Goal: Information Seeking & Learning: Learn about a topic

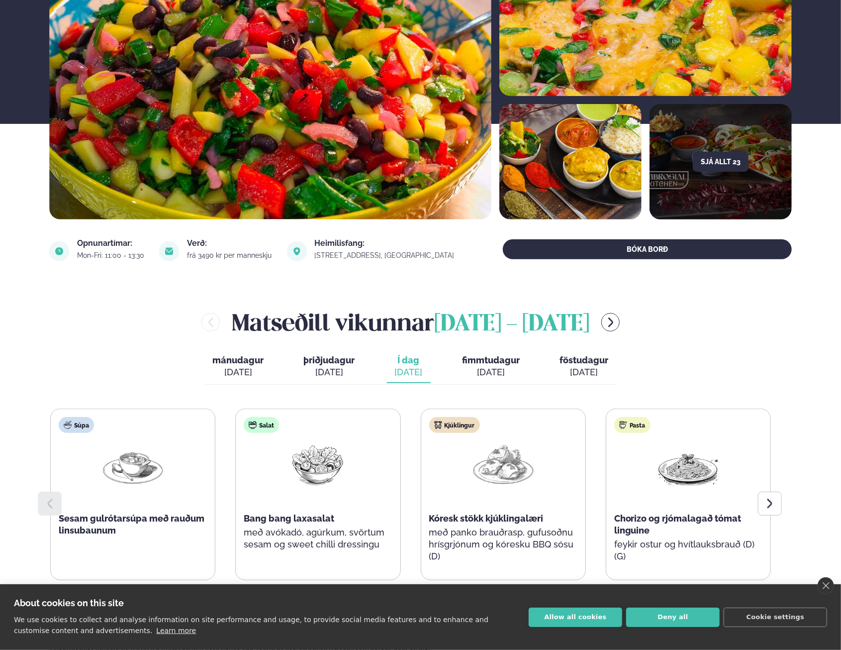
scroll to position [199, 0]
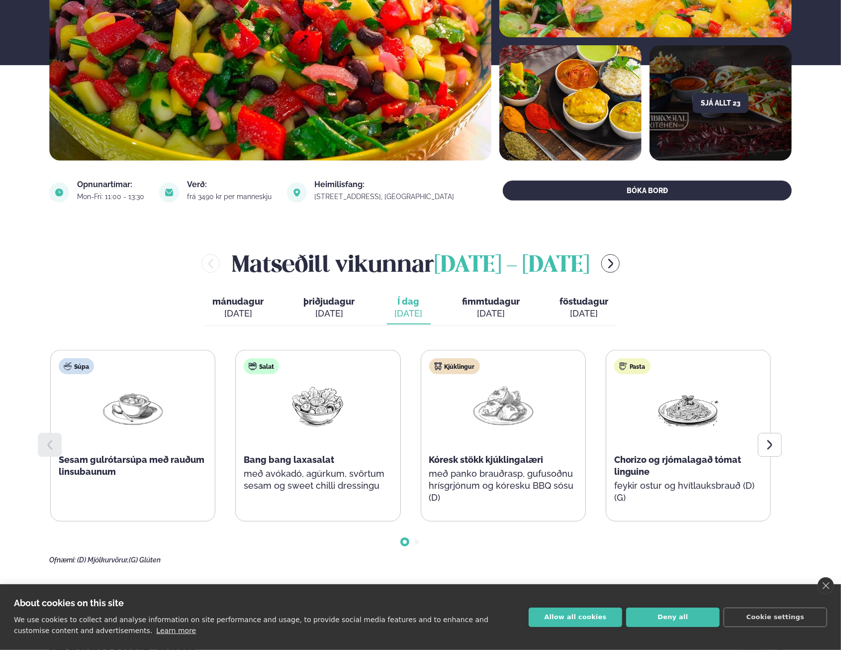
click at [685, 620] on button "Deny all" at bounding box center [673, 616] width 94 height 19
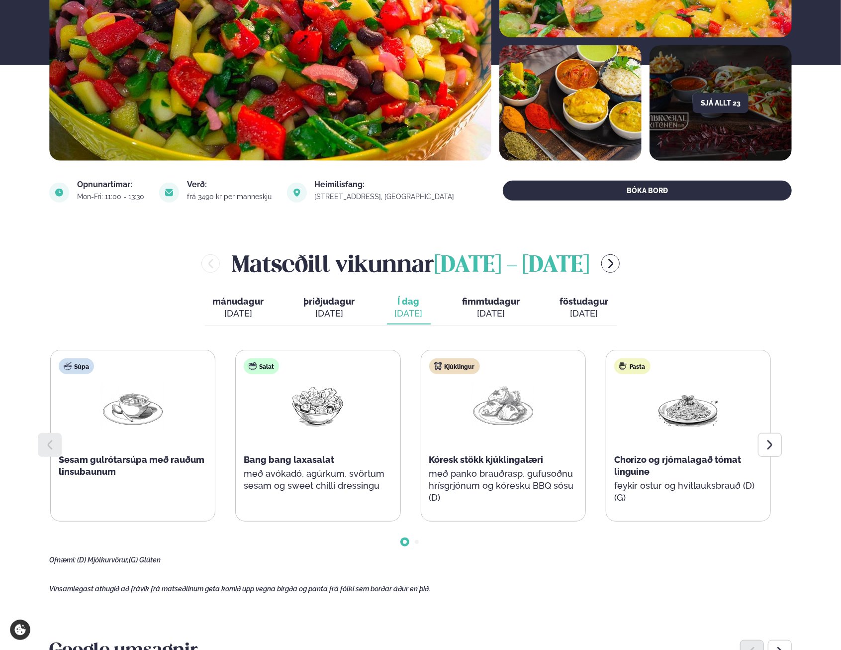
click at [628, 564] on main "[PERSON_NAME] / Matseðill / Dalvegur 30 [PERSON_NAME] í [GEOGRAPHIC_DATA] - Dal…" at bounding box center [420, 641] width 802 height 1680
click at [773, 436] on div at bounding box center [770, 445] width 24 height 24
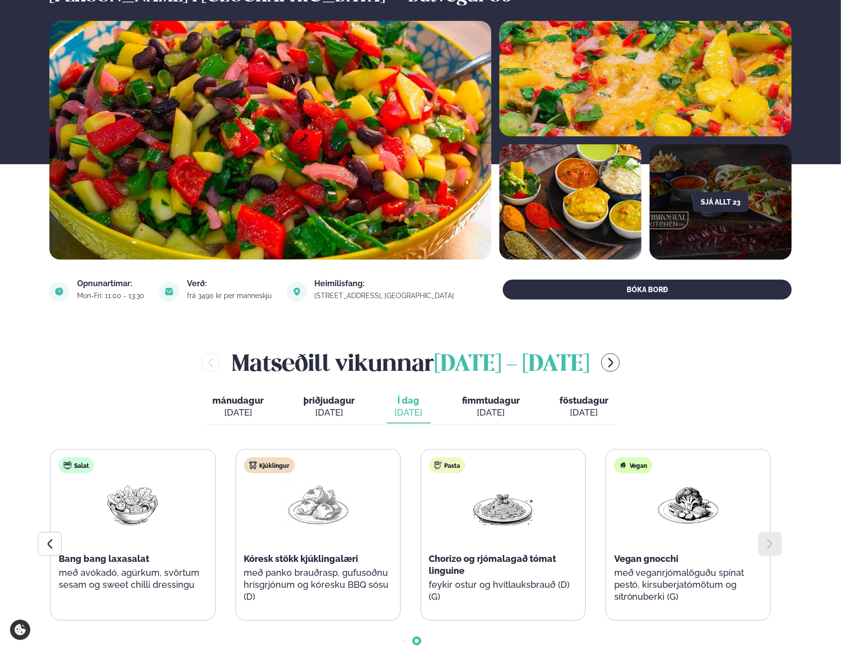
scroll to position [99, 0]
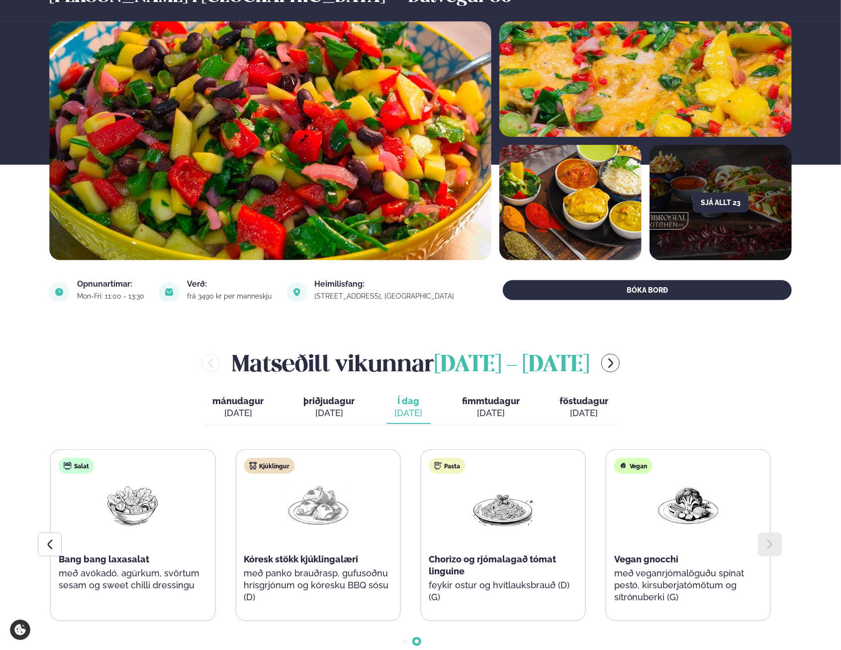
click at [490, 413] on div "[DATE]" at bounding box center [492, 413] width 58 height 12
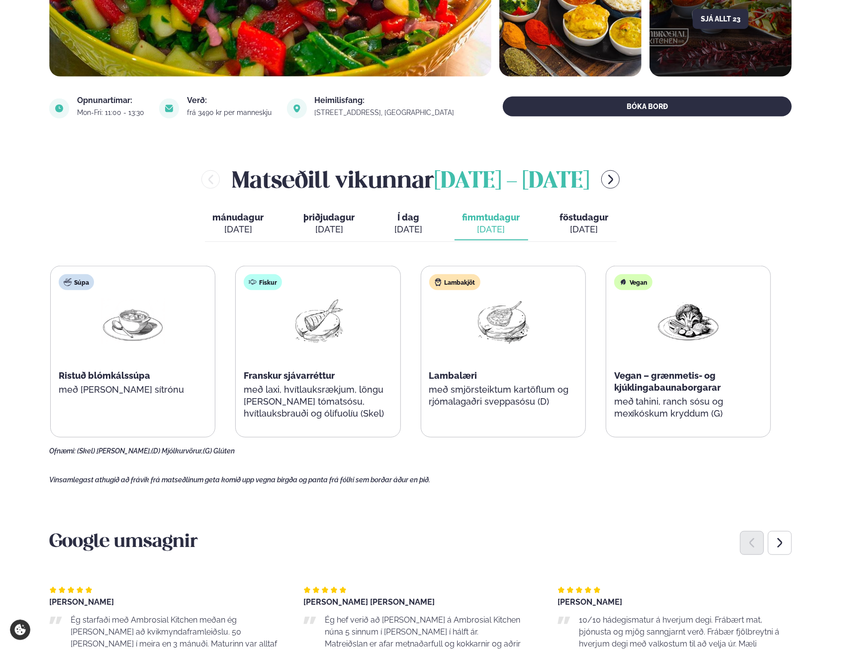
scroll to position [298, 0]
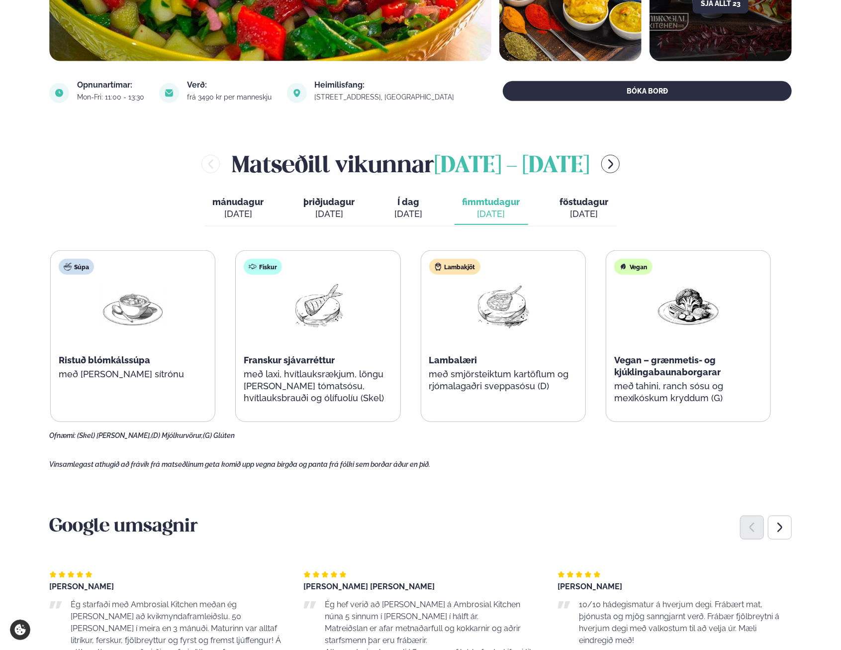
click at [415, 222] on button "Í dag Í d. [DATE]" at bounding box center [409, 208] width 44 height 33
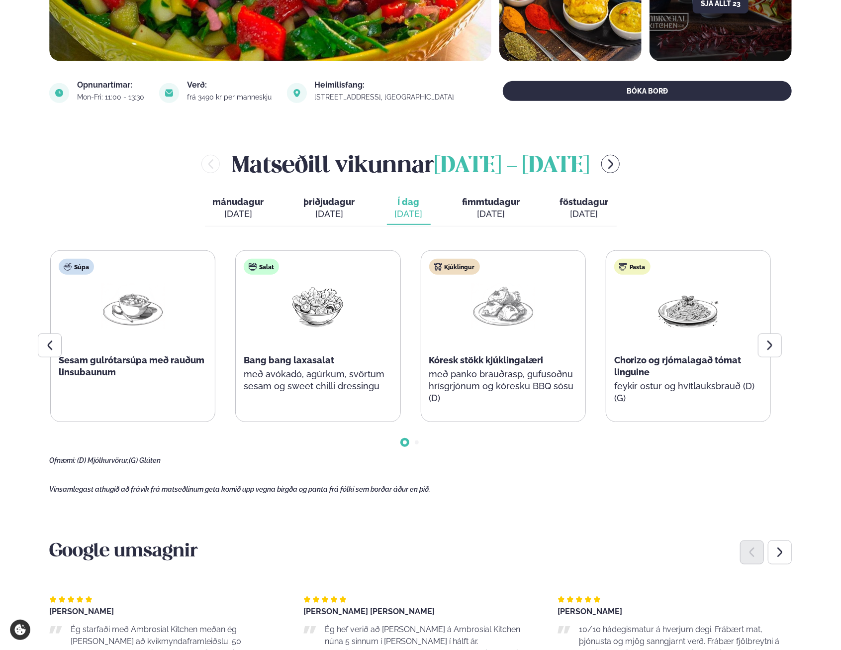
click at [55, 348] on icon at bounding box center [50, 345] width 12 height 12
click at [763, 340] on div at bounding box center [770, 345] width 24 height 24
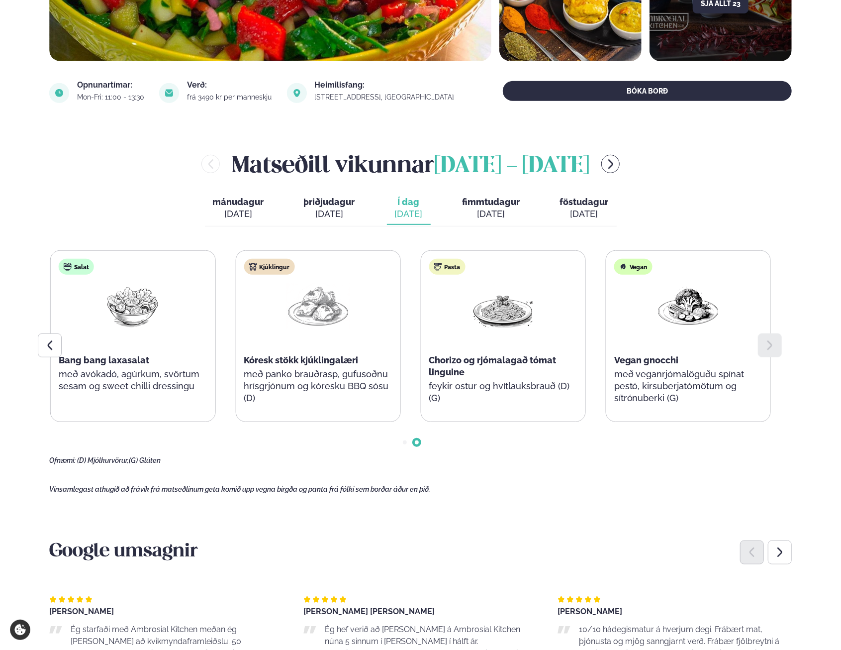
click at [569, 210] on div "[DATE]" at bounding box center [584, 214] width 49 height 12
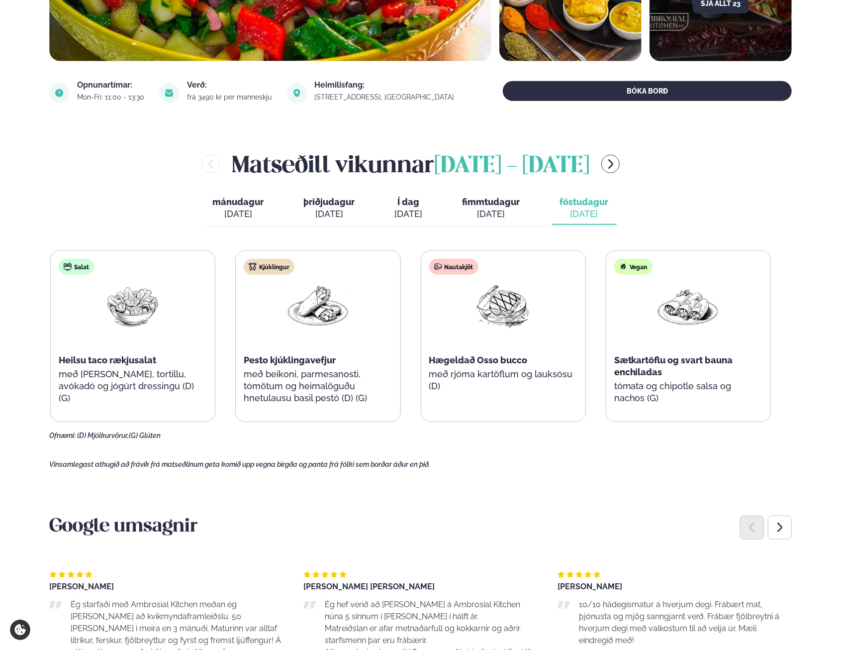
click at [491, 206] on span "fimmtudagur" at bounding box center [492, 201] width 58 height 10
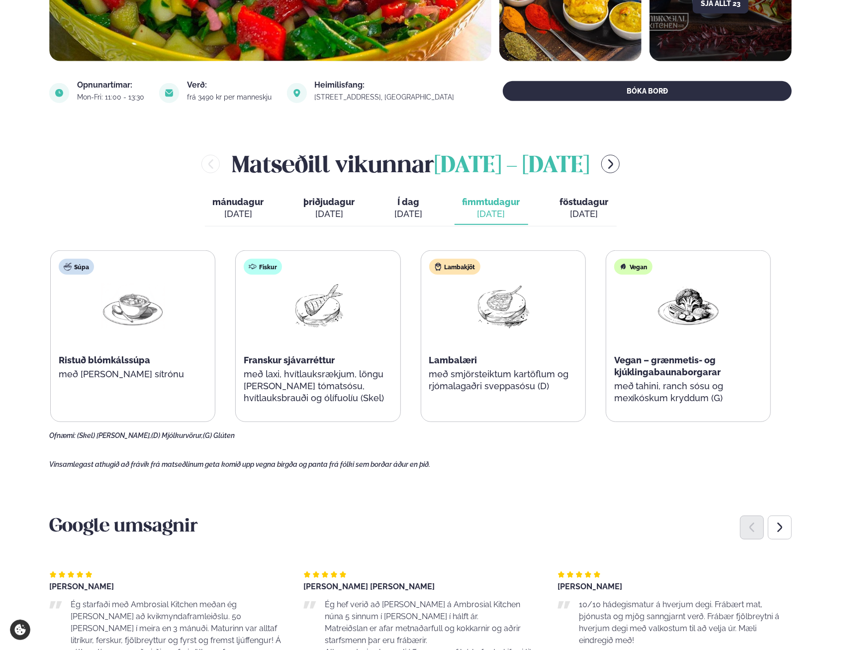
click at [601, 213] on div "[DATE]" at bounding box center [584, 214] width 49 height 12
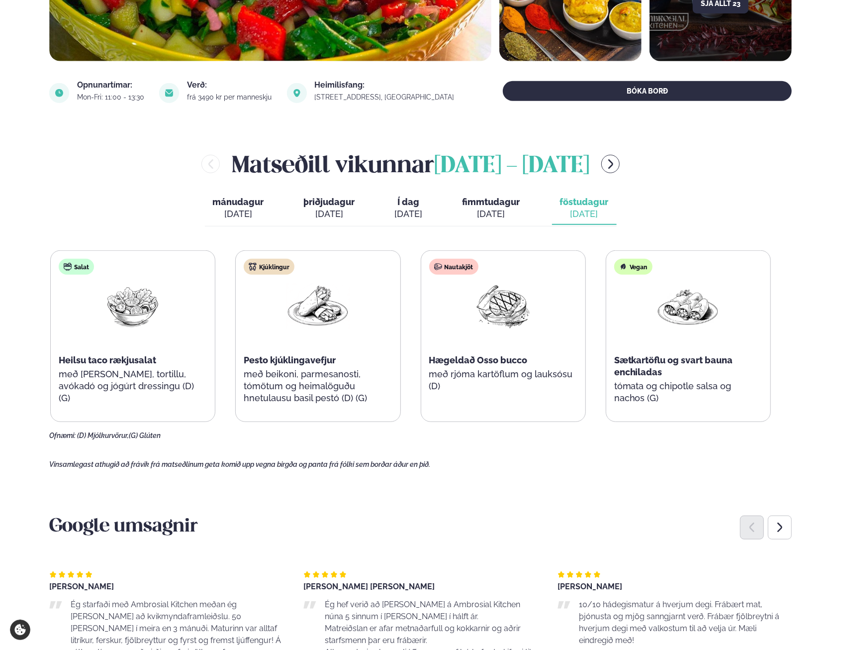
click at [406, 211] on div "[DATE]" at bounding box center [409, 214] width 28 height 12
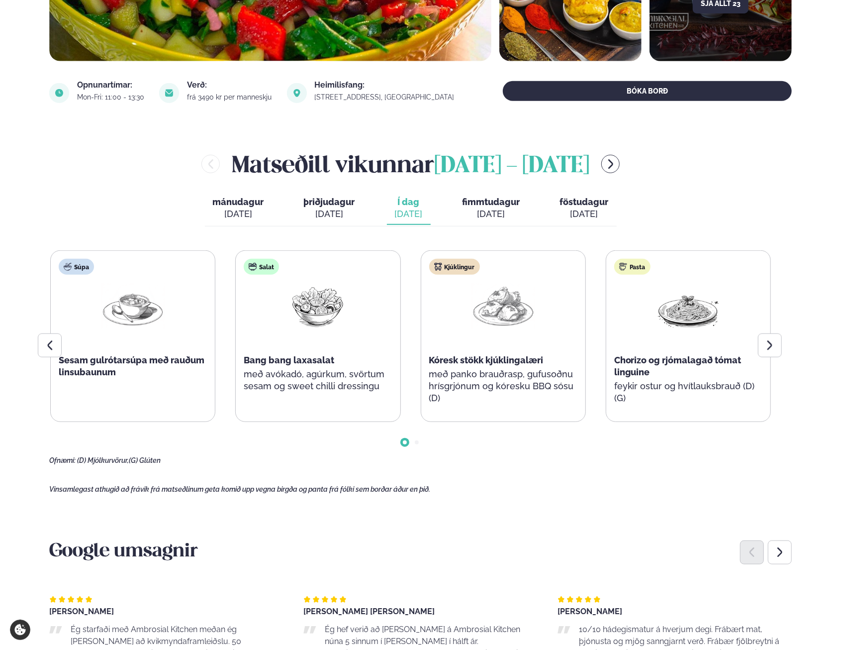
click at [773, 342] on icon at bounding box center [770, 345] width 12 height 12
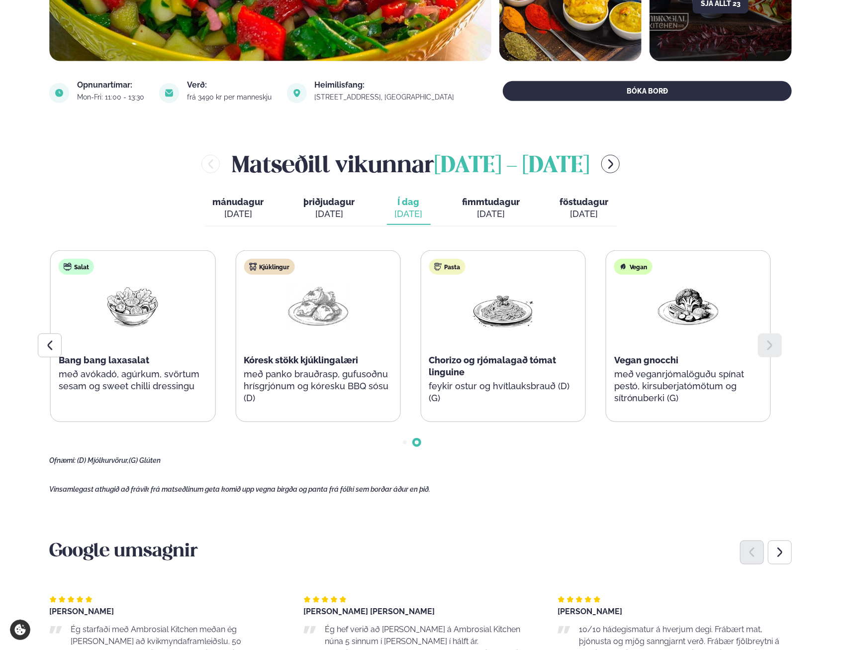
click at [52, 346] on icon at bounding box center [50, 345] width 12 height 12
